Goal: Task Accomplishment & Management: Manage account settings

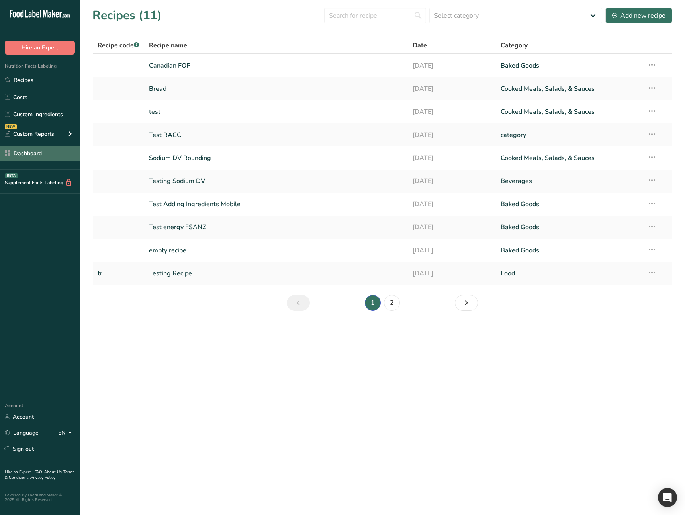
click at [51, 154] on link "Dashboard" at bounding box center [40, 153] width 80 height 15
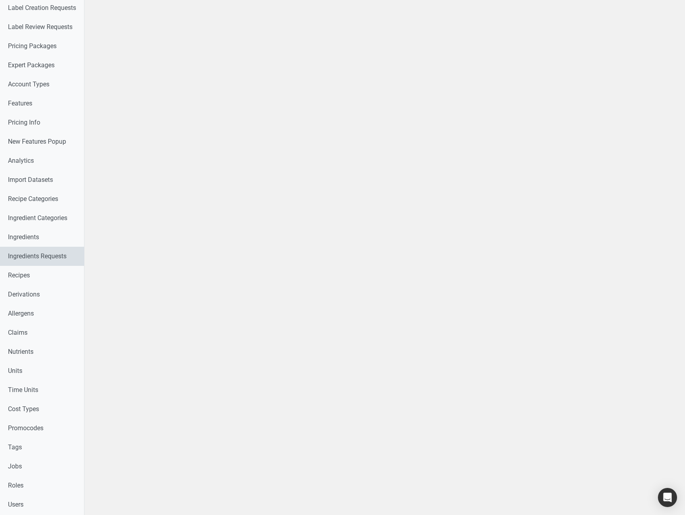
scroll to position [25, 0]
click at [44, 348] on link "Nutrients" at bounding box center [42, 350] width 84 height 19
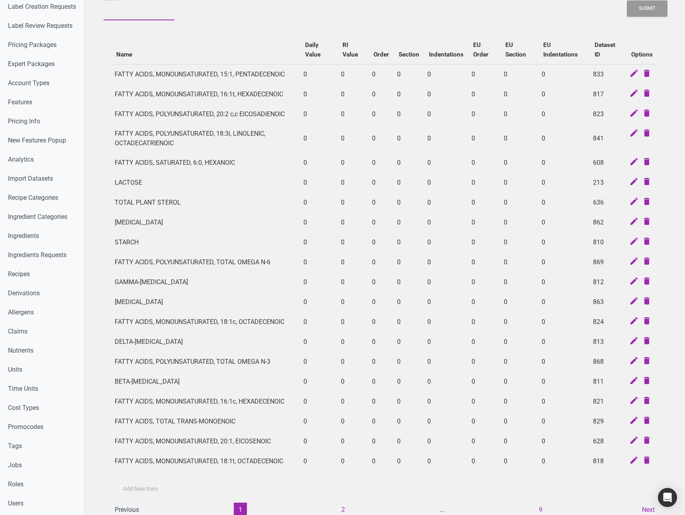
click at [130, 17] on input "Search" at bounding box center [139, 13] width 71 height 14
type input "total"
click at [627, 0] on button "Submit" at bounding box center [647, 8] width 41 height 16
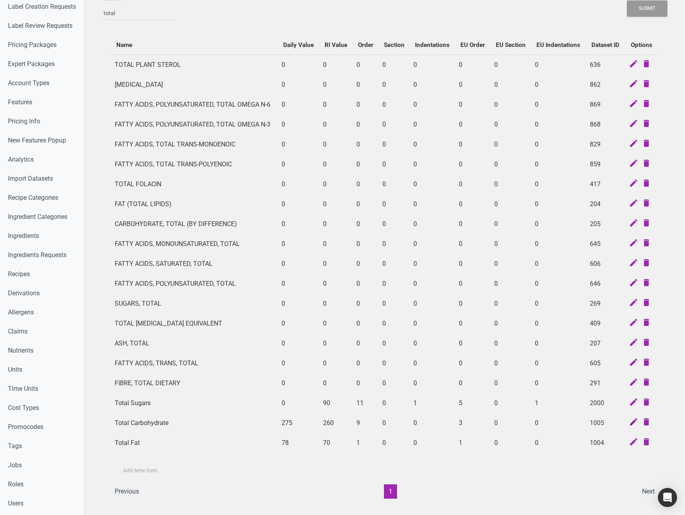
click at [634, 423] on icon at bounding box center [634, 422] width 10 height 11
select select
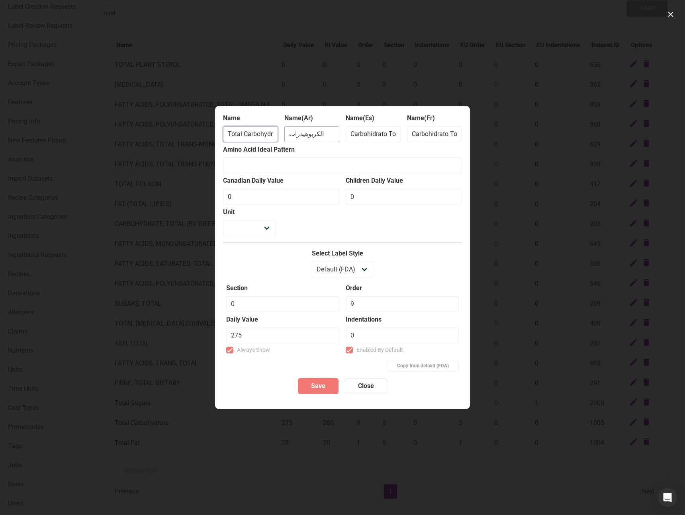
scroll to position [0, 8]
drag, startPoint x: 254, startPoint y: 132, endPoint x: 291, endPoint y: 138, distance: 37.8
click at [291, 138] on div "Name Total Carbohydrate Name(Ar) الكربوهيدرات Name(Es) Carbohidrato Total Name(…" at bounding box center [342, 129] width 239 height 31
type input "Total Carbohydrates"
select select
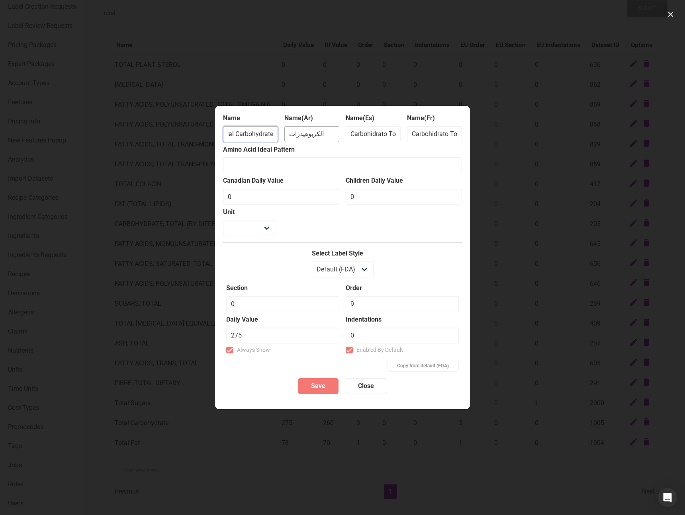
scroll to position [0, 12]
type input "Total Carbohydrates"
click at [319, 391] on span "Save" at bounding box center [318, 386] width 14 height 10
select select
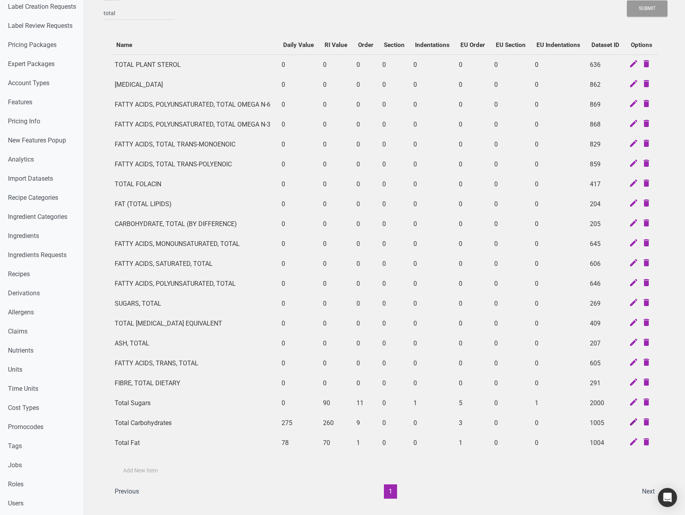
click at [630, 424] on icon at bounding box center [634, 422] width 10 height 11
select select
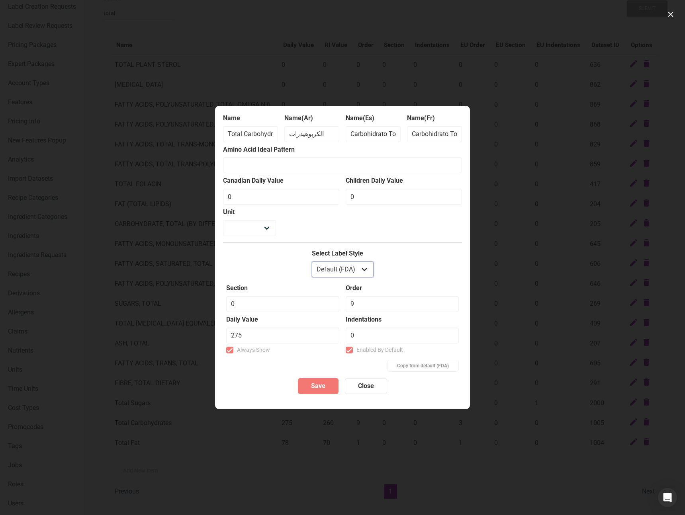
click at [352, 270] on select "Default (FDA) [DEMOGRAPHIC_DATA] [DEMOGRAPHIC_DATA] fda_aggregate buffet [DEMOG…" at bounding box center [343, 270] width 62 height 16
select select "european"
click at [312, 262] on select "Default (FDA) [DEMOGRAPHIC_DATA] [DEMOGRAPHIC_DATA] fda_aggregate buffet [DEMOG…" at bounding box center [343, 270] width 62 height 16
select select
type input "3"
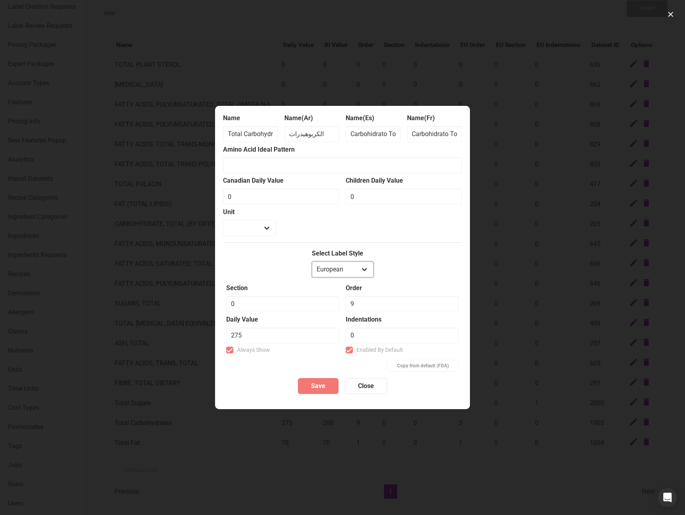
type input "260"
drag, startPoint x: 269, startPoint y: 135, endPoint x: 301, endPoint y: 135, distance: 32.3
click at [301, 135] on div "Name Total Carbohydrates Name(Ar) الكربوهيدرات Name(Es) Carbohidrato Total Name…" at bounding box center [342, 129] width 239 height 31
type input "Total Carbohydratess"
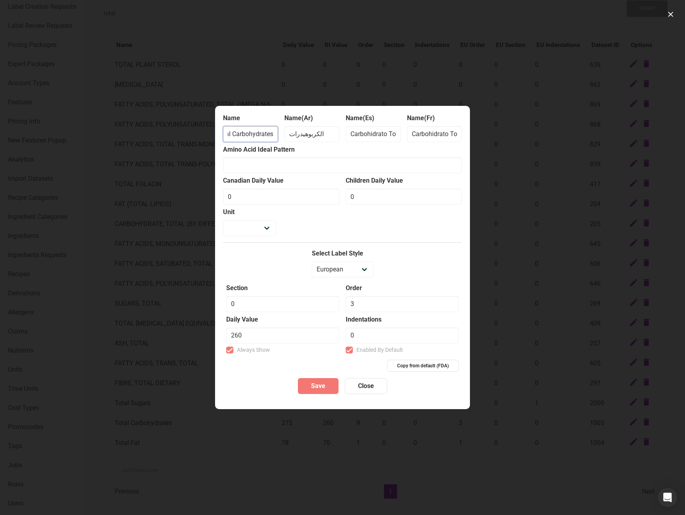
select select
type input "Total Carbohydratess"
click at [387, 260] on div "Select Label Style Default (FDA) [DEMOGRAPHIC_DATA] [DEMOGRAPHIC_DATA] fda_aggr…" at bounding box center [342, 264] width 239 height 31
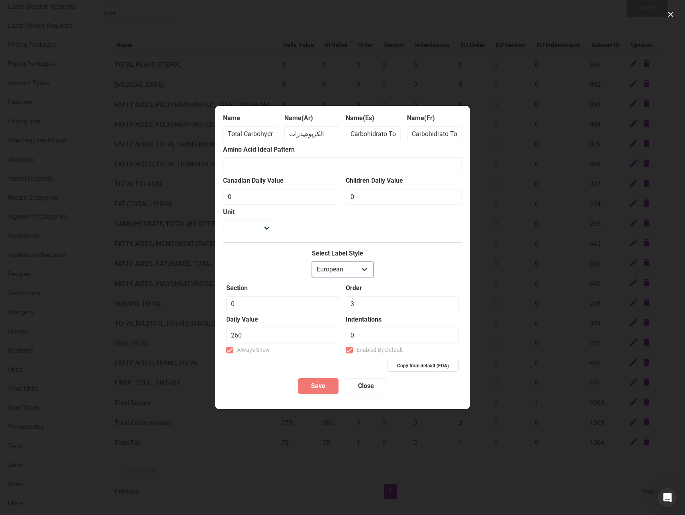
click at [354, 268] on select "Default (FDA) [DEMOGRAPHIC_DATA] [DEMOGRAPHIC_DATA] fda_aggregate buffet [DEMOG…" at bounding box center [343, 270] width 62 height 16
select select "default"
click at [312, 262] on select "Default (FDA) [DEMOGRAPHIC_DATA] [DEMOGRAPHIC_DATA] fda_aggregate buffet [DEMOG…" at bounding box center [343, 270] width 62 height 16
select select
type input "9"
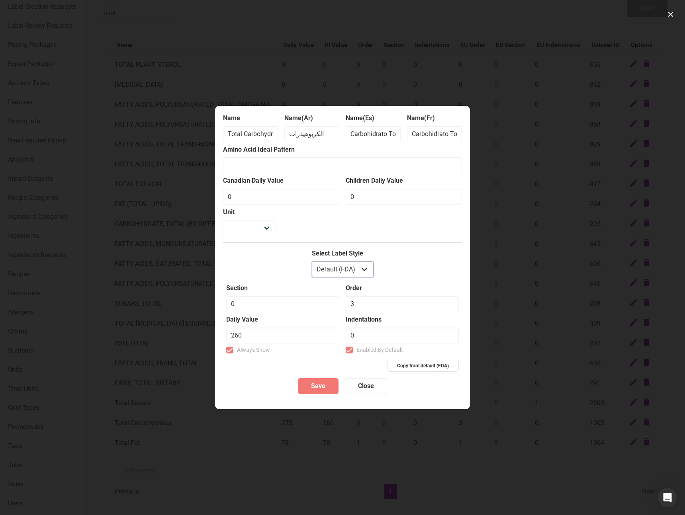
type input "275"
drag, startPoint x: 256, startPoint y: 133, endPoint x: 305, endPoint y: 132, distance: 49.0
click at [305, 132] on div "Name Total Carbohydratess Name(Ar) الكربوهيدرات Name(Es) Carbohidrato Total Nam…" at bounding box center [342, 129] width 239 height 31
click at [272, 134] on input "Total Carbohydratess" at bounding box center [250, 134] width 55 height 16
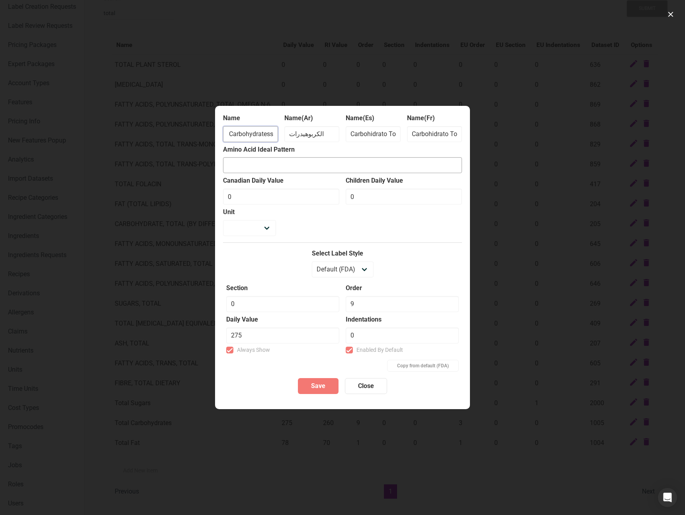
type input "Total Carbohydrates"
select select
type input "Total Carbohydrates"
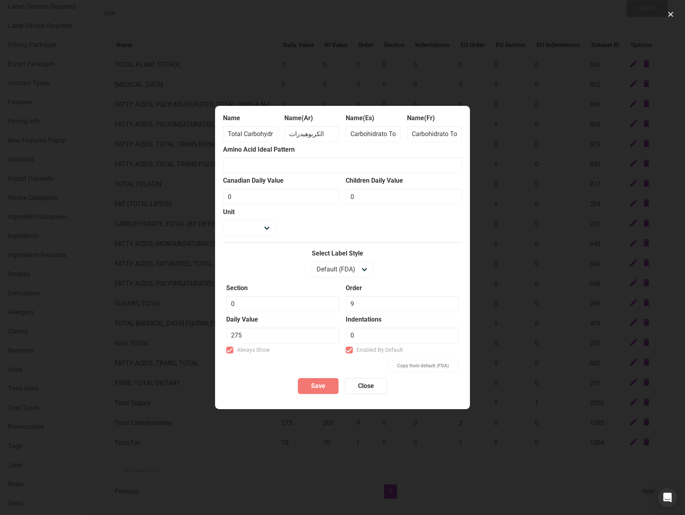
click at [411, 266] on div "Select Label Style Default (FDA) [DEMOGRAPHIC_DATA] [DEMOGRAPHIC_DATA] fda_aggr…" at bounding box center [342, 264] width 239 height 31
click at [375, 383] on button "Close" at bounding box center [366, 386] width 42 height 16
select select
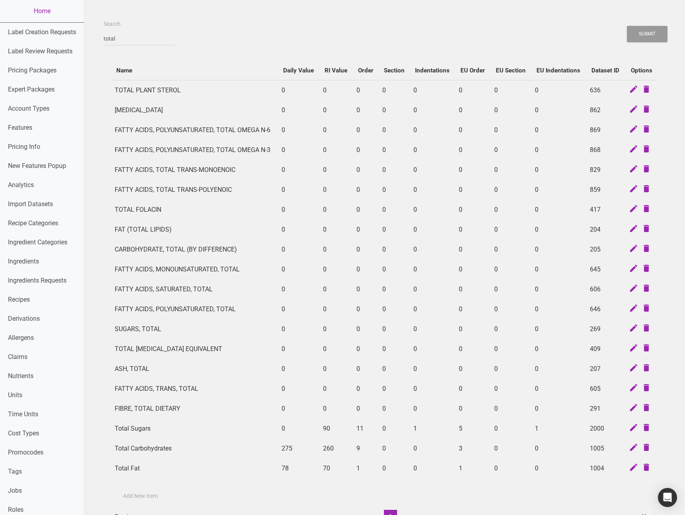
click at [189, 49] on div "Search total Submit Name Daily Value RI Value Order Section Indentations EU Ord…" at bounding box center [385, 275] width 562 height 513
